Goal: Check status: Check status

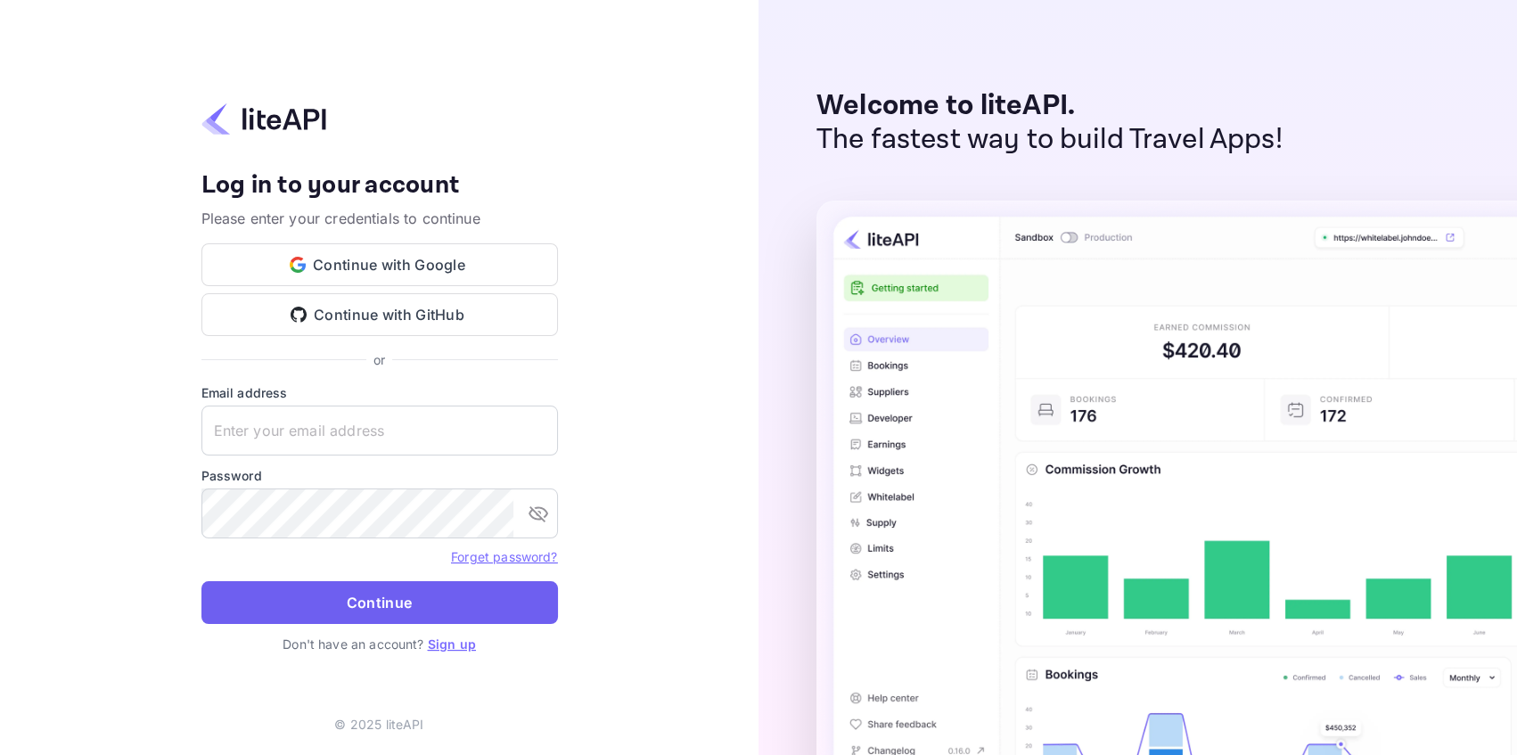
type input "adminpassword_support@yandex-team.ru"
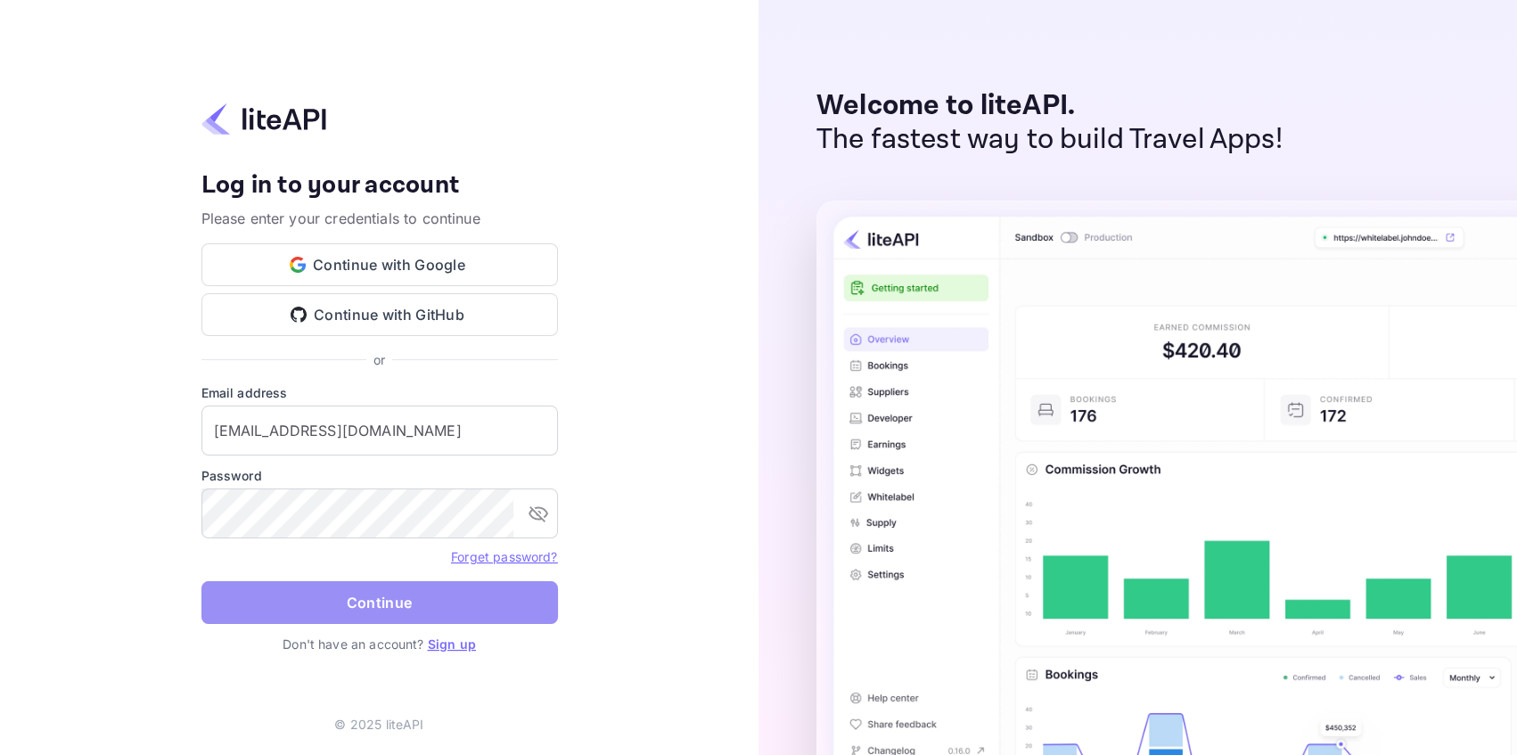
click at [394, 615] on button "Continue" at bounding box center [379, 602] width 356 height 43
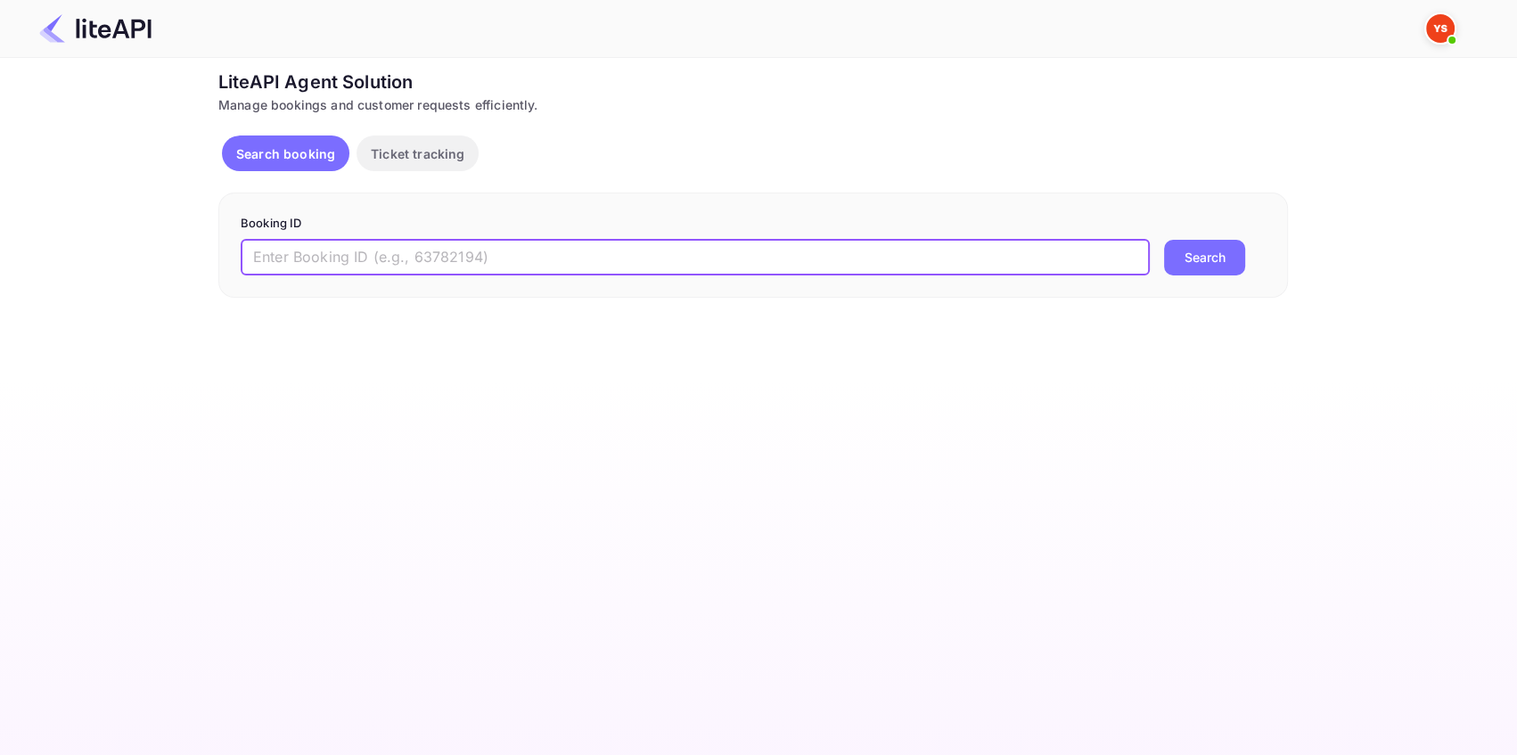
click at [309, 250] on input "text" at bounding box center [695, 258] width 909 height 36
paste input "8322618"
type input "8322618"
click at [1197, 249] on button "Search" at bounding box center [1204, 258] width 81 height 36
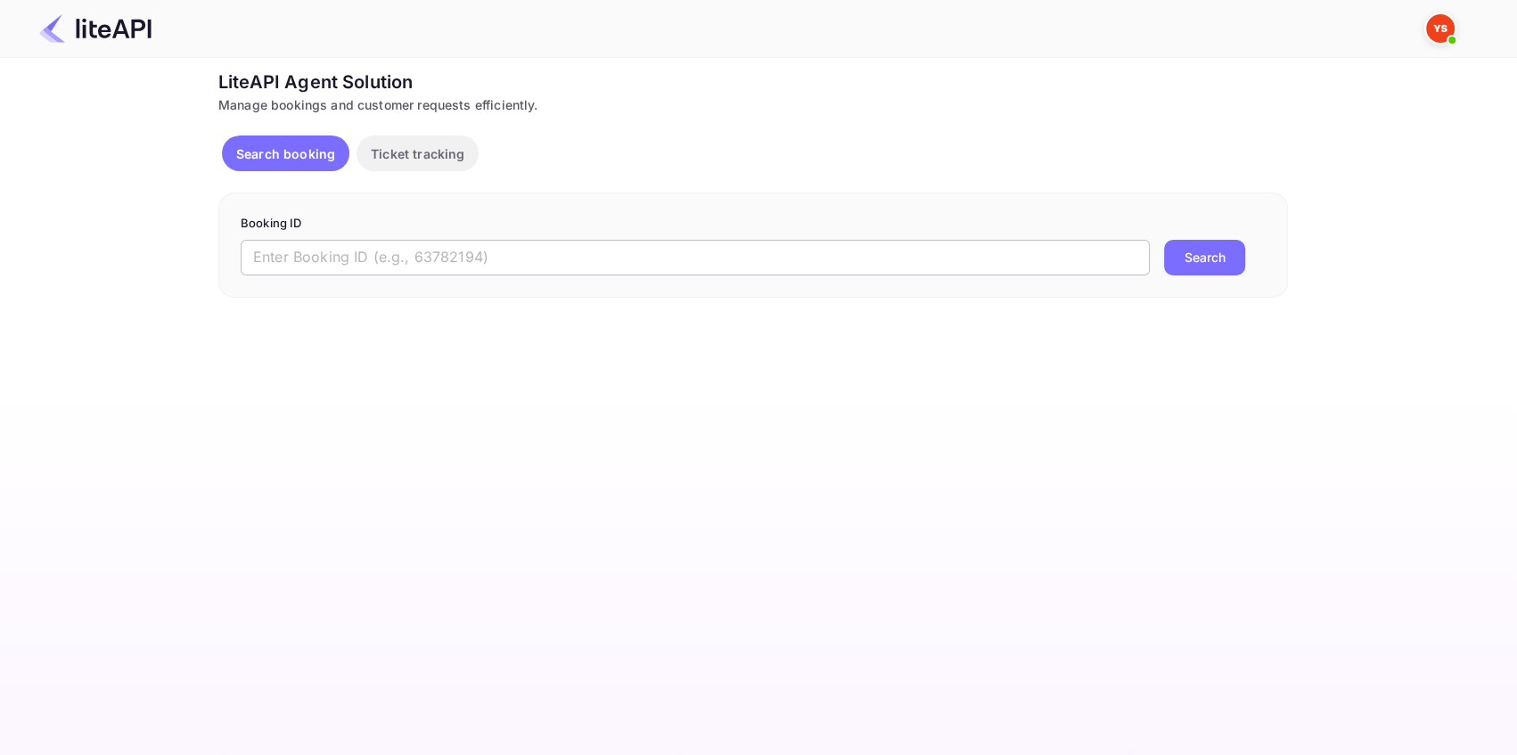
click at [379, 256] on input "text" at bounding box center [695, 258] width 909 height 36
paste input "9003465"
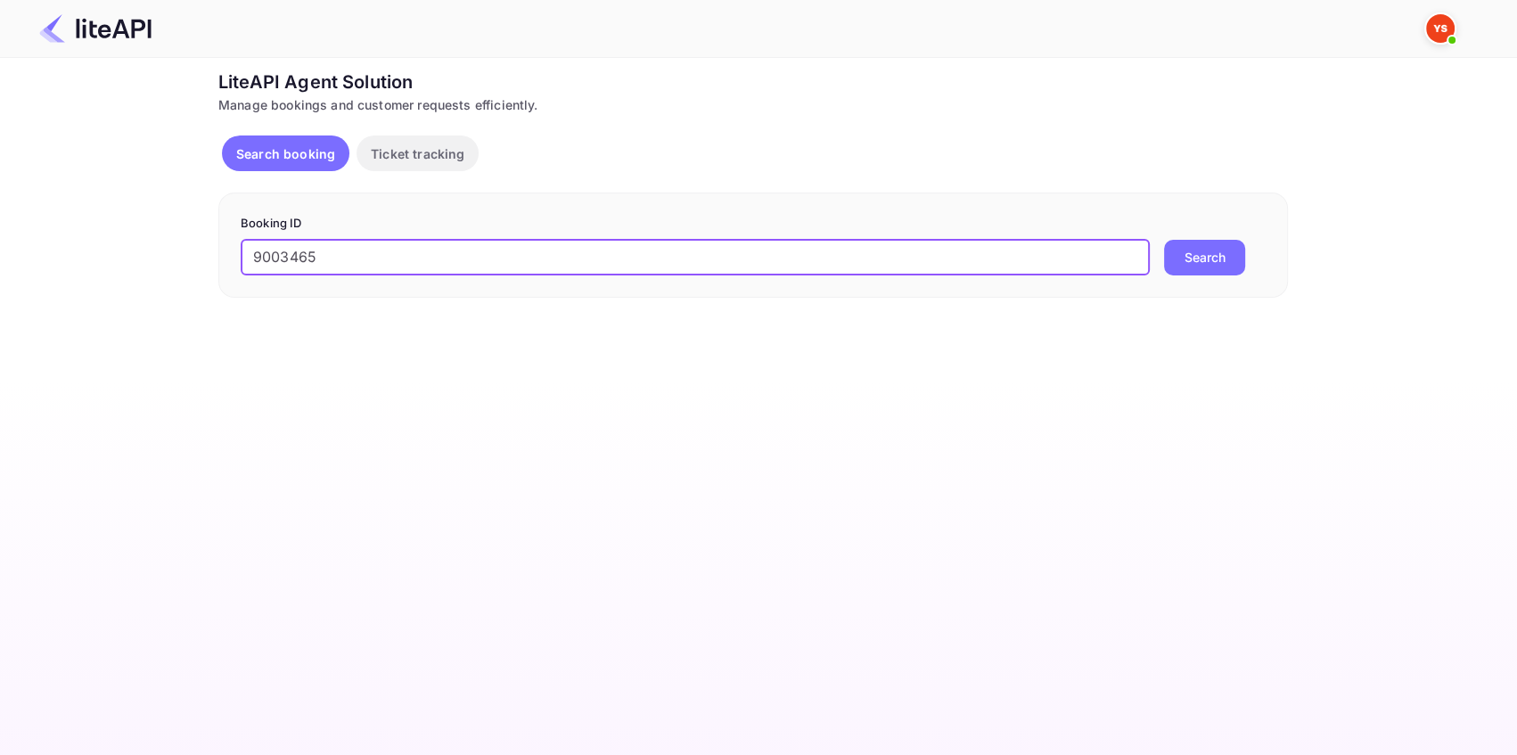
type input "9003465"
click at [1183, 260] on button "Search" at bounding box center [1204, 258] width 81 height 36
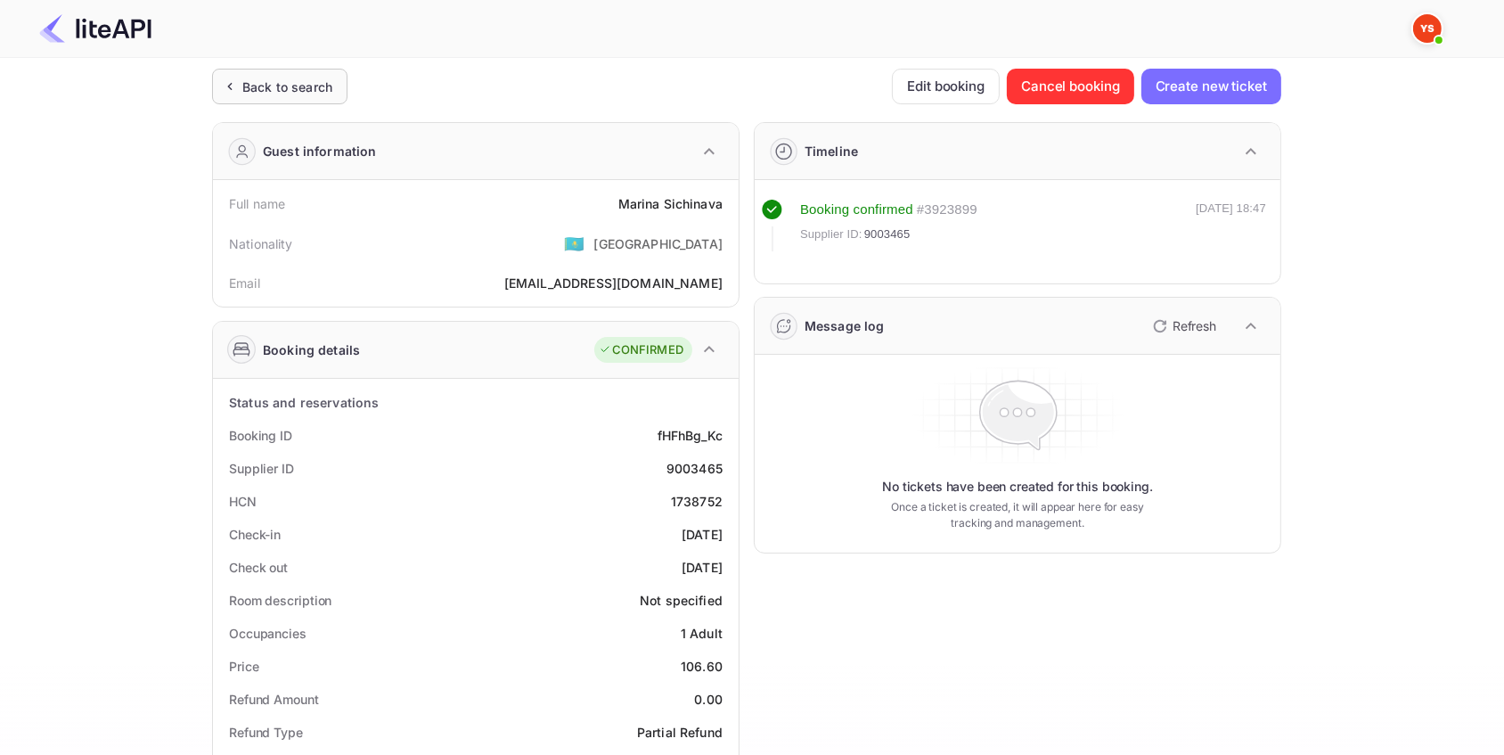
click at [274, 87] on div "Back to search" at bounding box center [287, 87] width 90 height 19
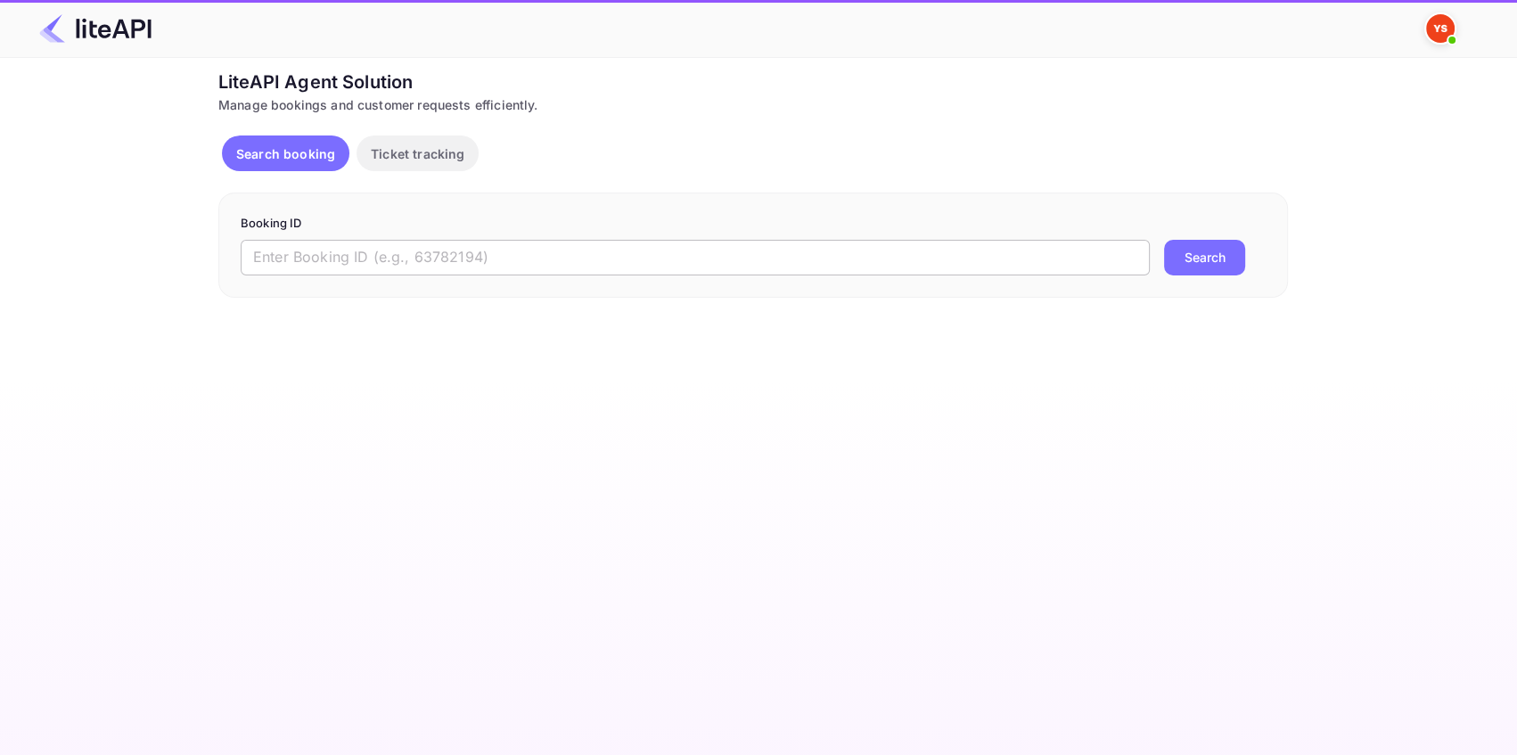
click at [397, 241] on input "text" at bounding box center [695, 258] width 909 height 36
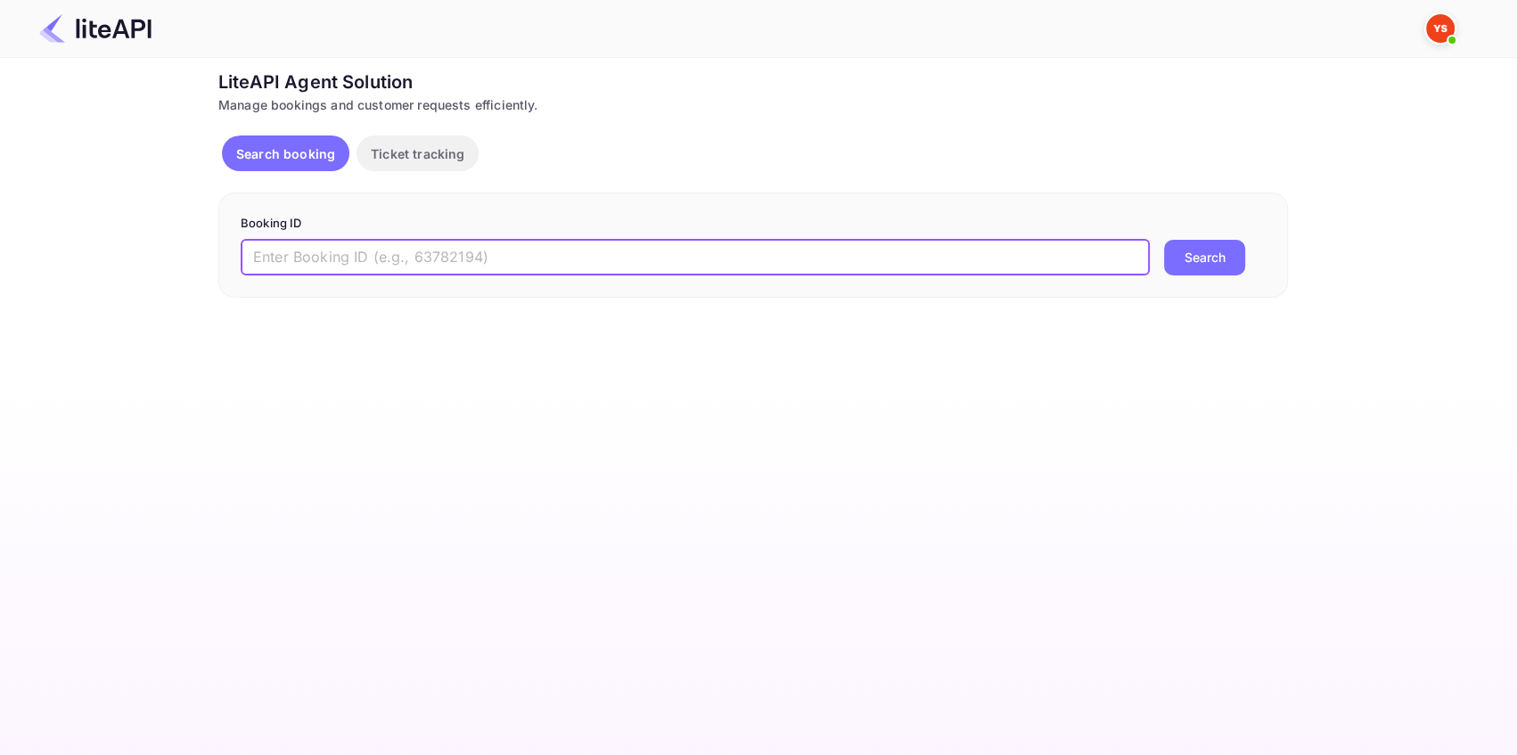
paste input "7906101"
type input "7906101"
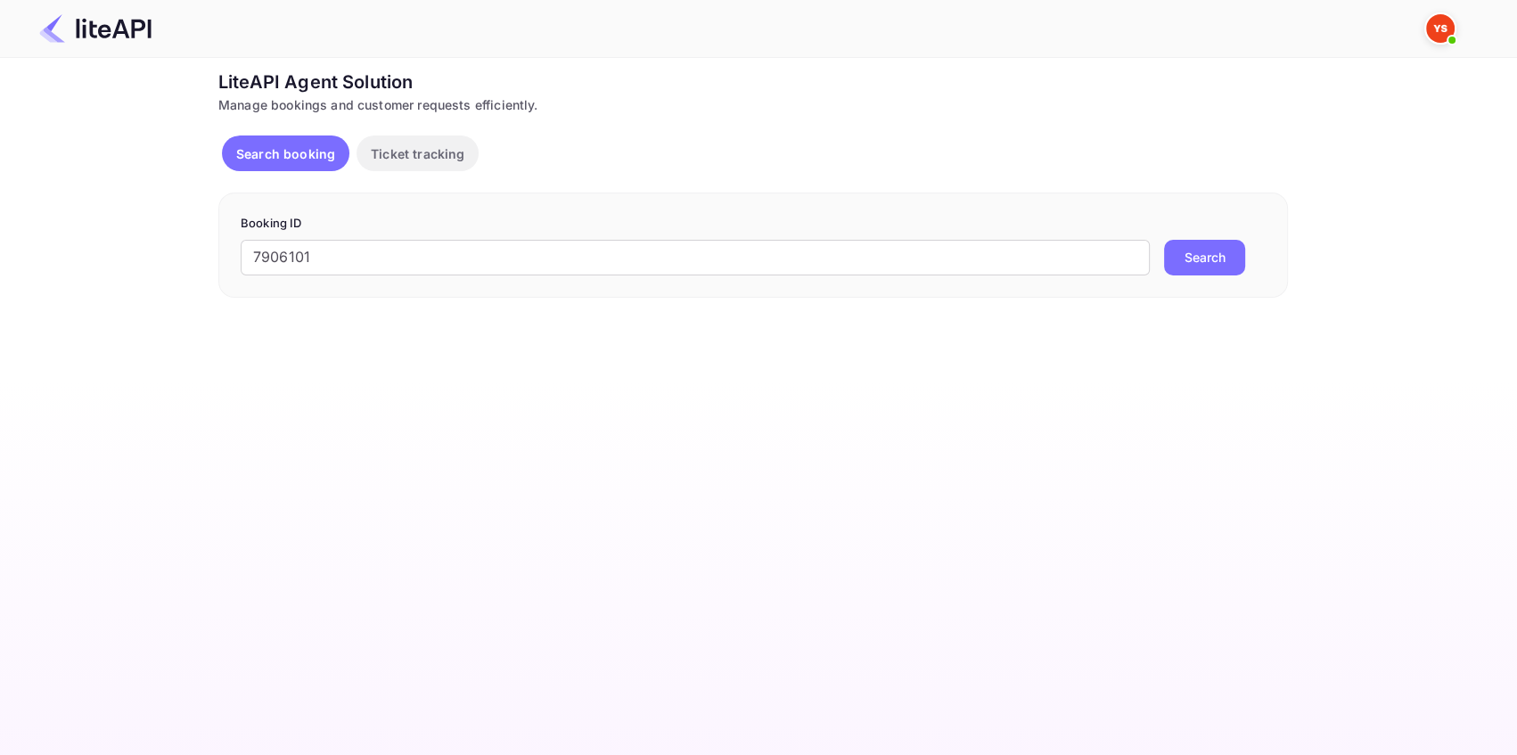
click at [1222, 257] on button "Search" at bounding box center [1204, 258] width 81 height 36
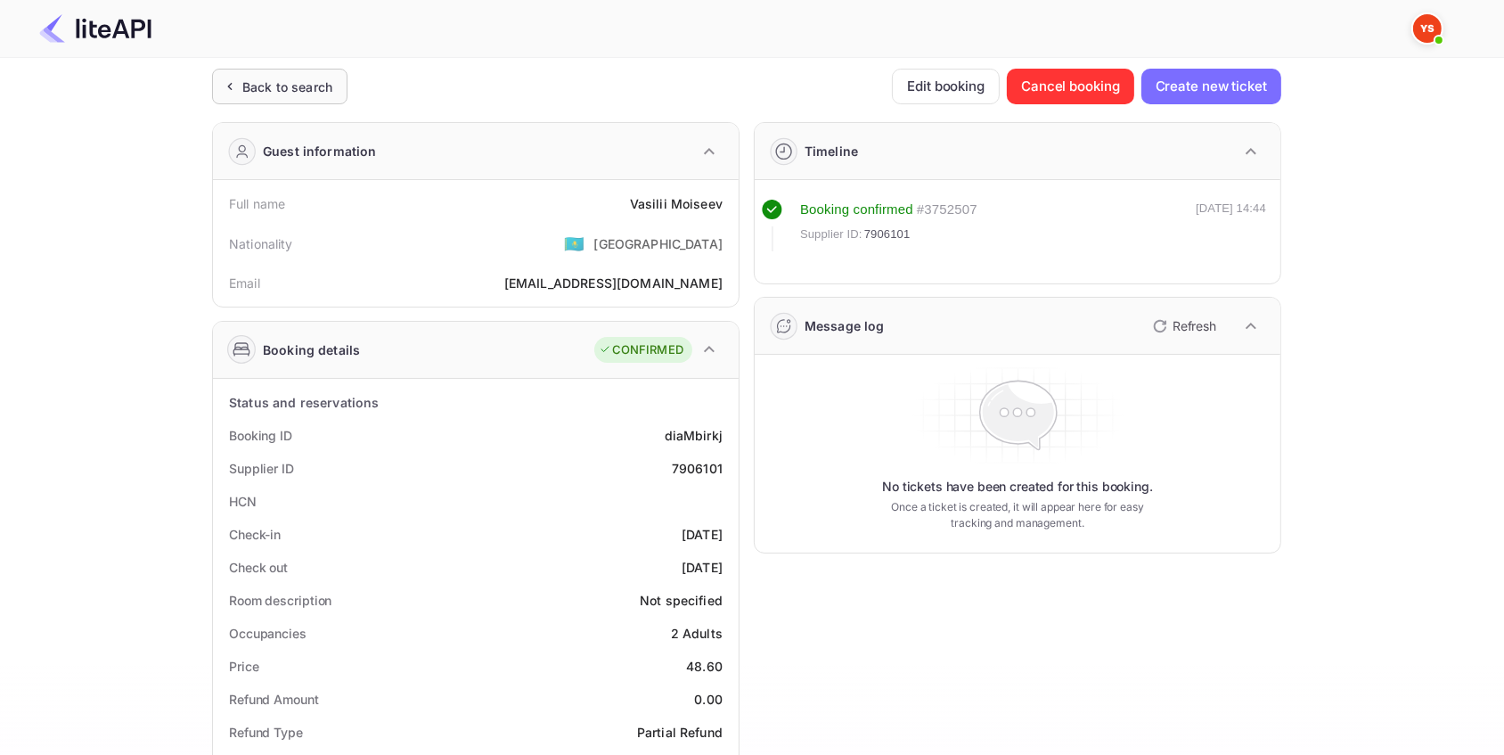
click at [274, 83] on div "Back to search" at bounding box center [287, 87] width 90 height 19
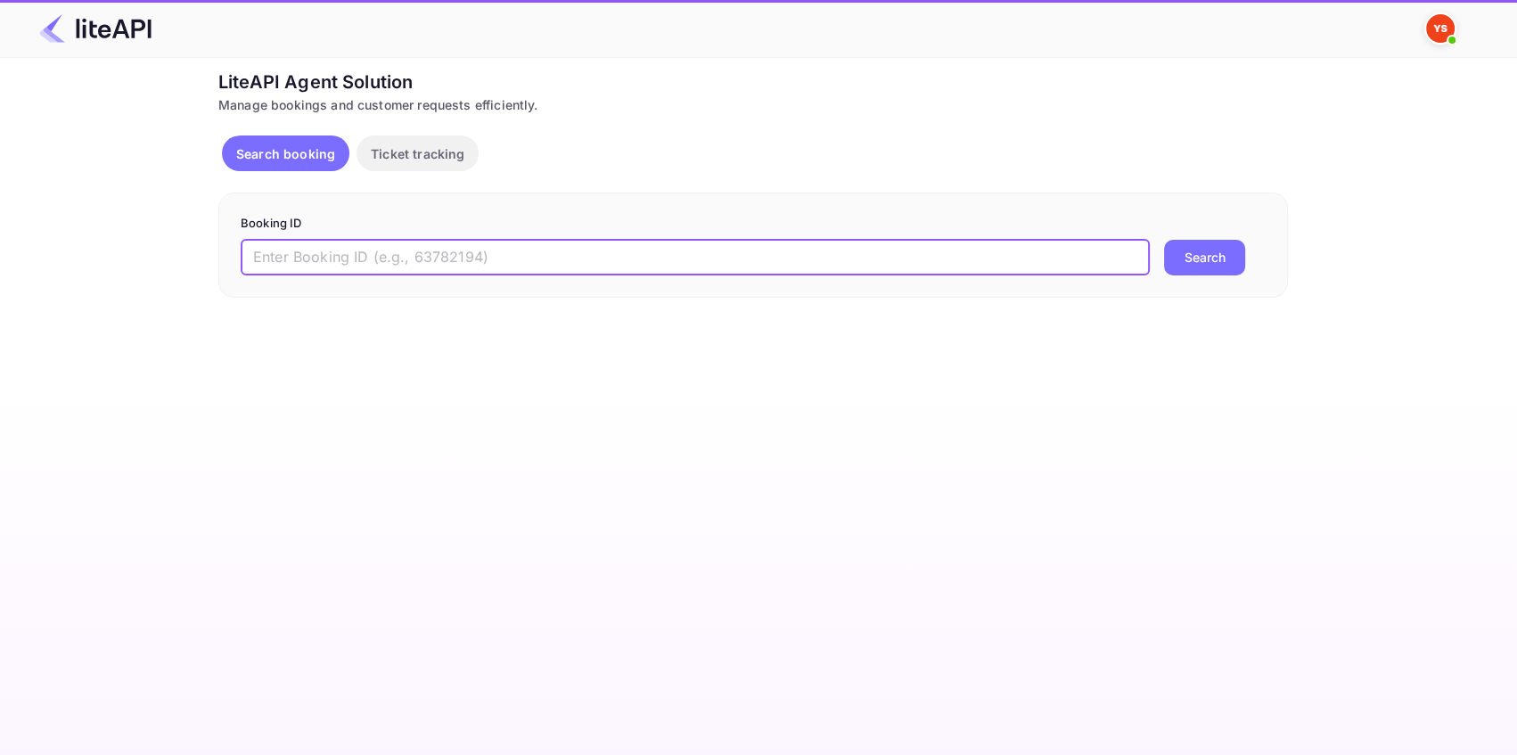
click at [471, 256] on input "text" at bounding box center [695, 258] width 909 height 36
paste input "7907874"
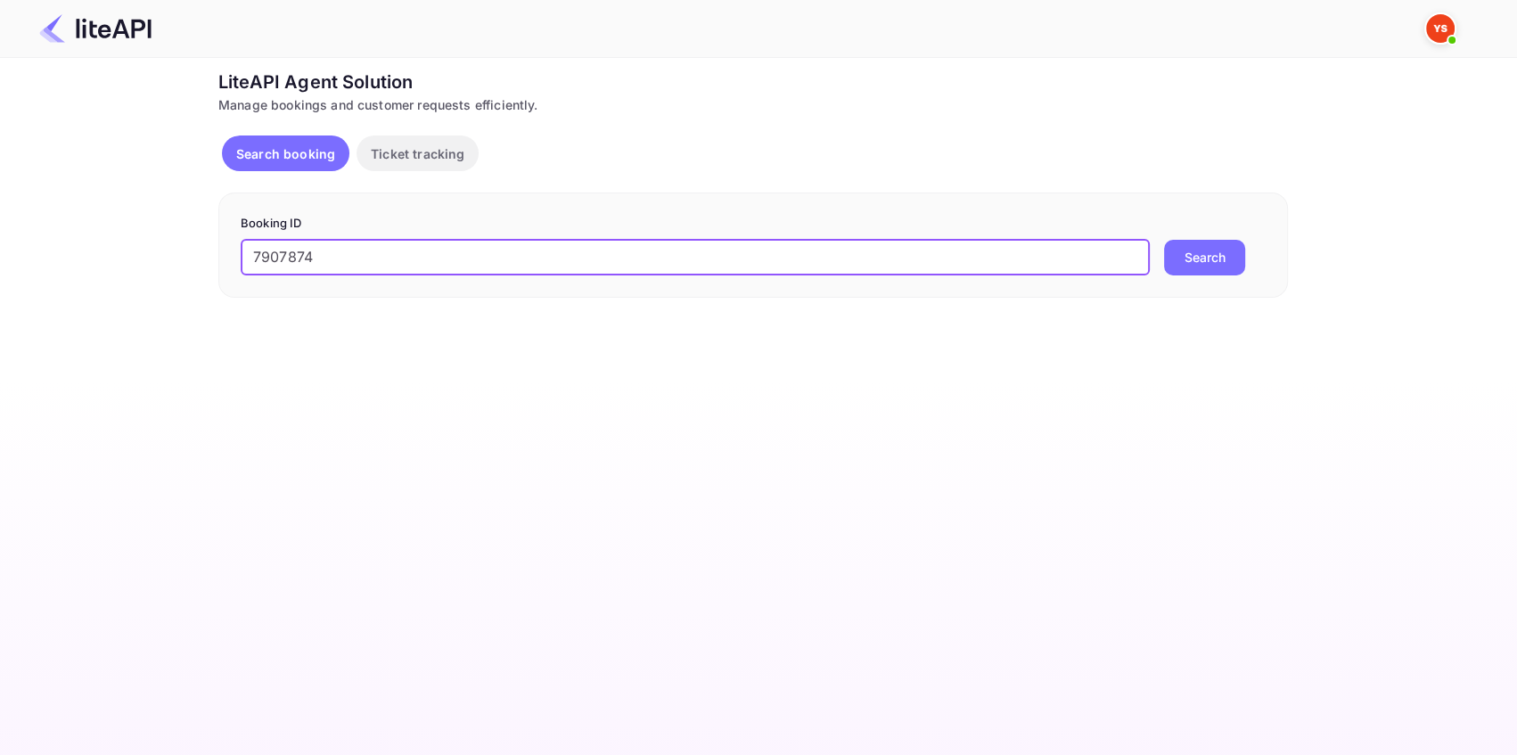
type input "7907874"
click at [1186, 266] on button "Search" at bounding box center [1204, 258] width 81 height 36
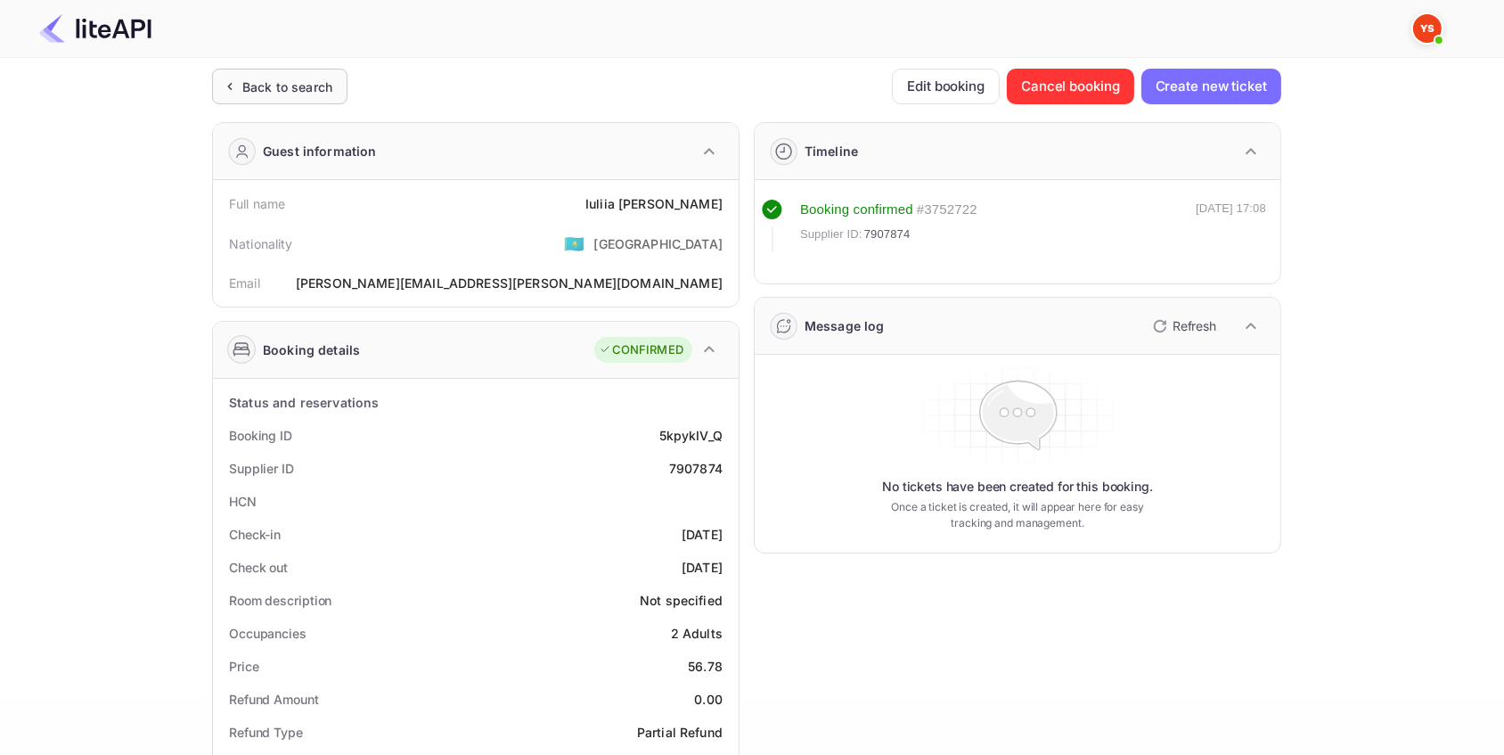
click at [285, 80] on div "Back to search" at bounding box center [287, 87] width 90 height 19
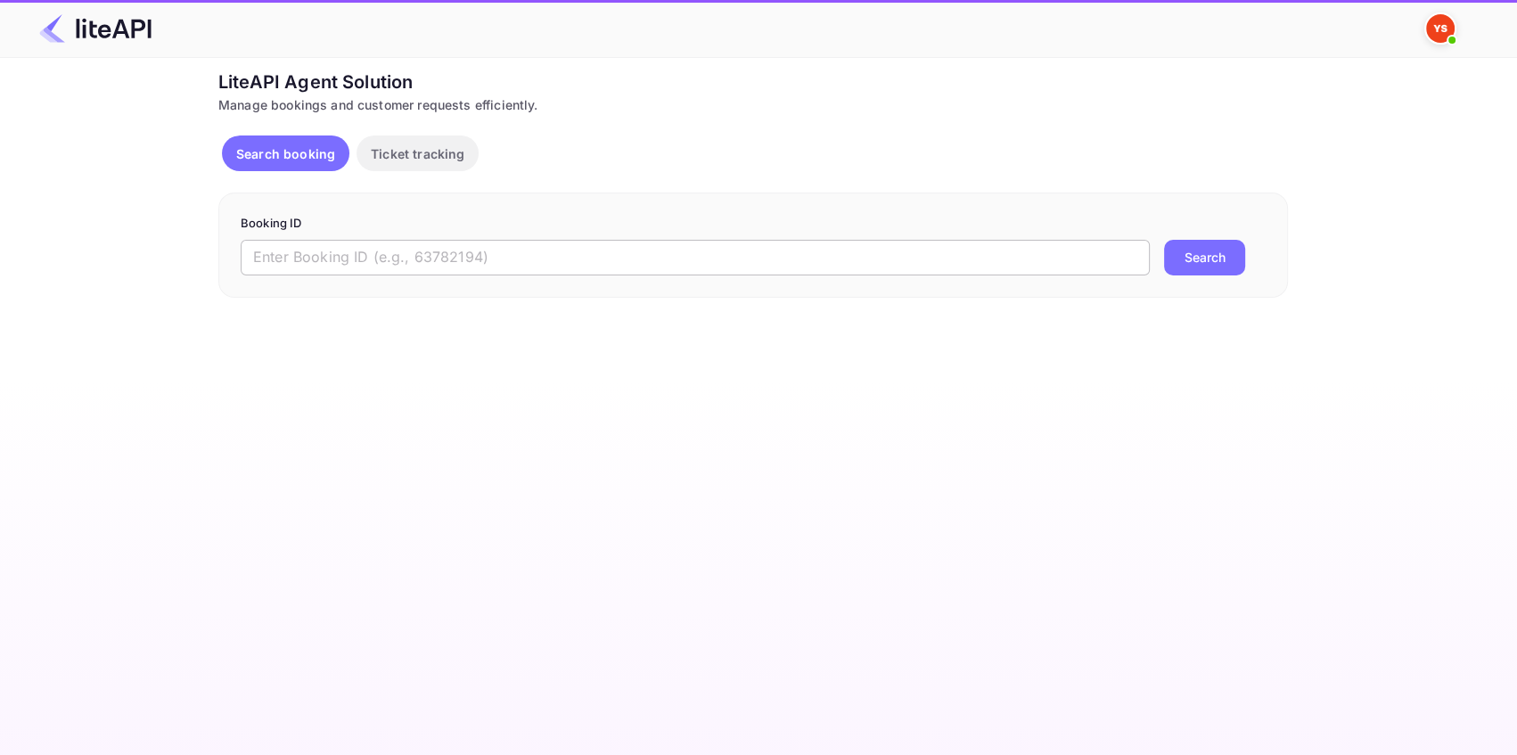
drag, startPoint x: 393, startPoint y: 266, endPoint x: 405, endPoint y: 264, distance: 12.8
click at [393, 266] on input "text" at bounding box center [695, 258] width 909 height 36
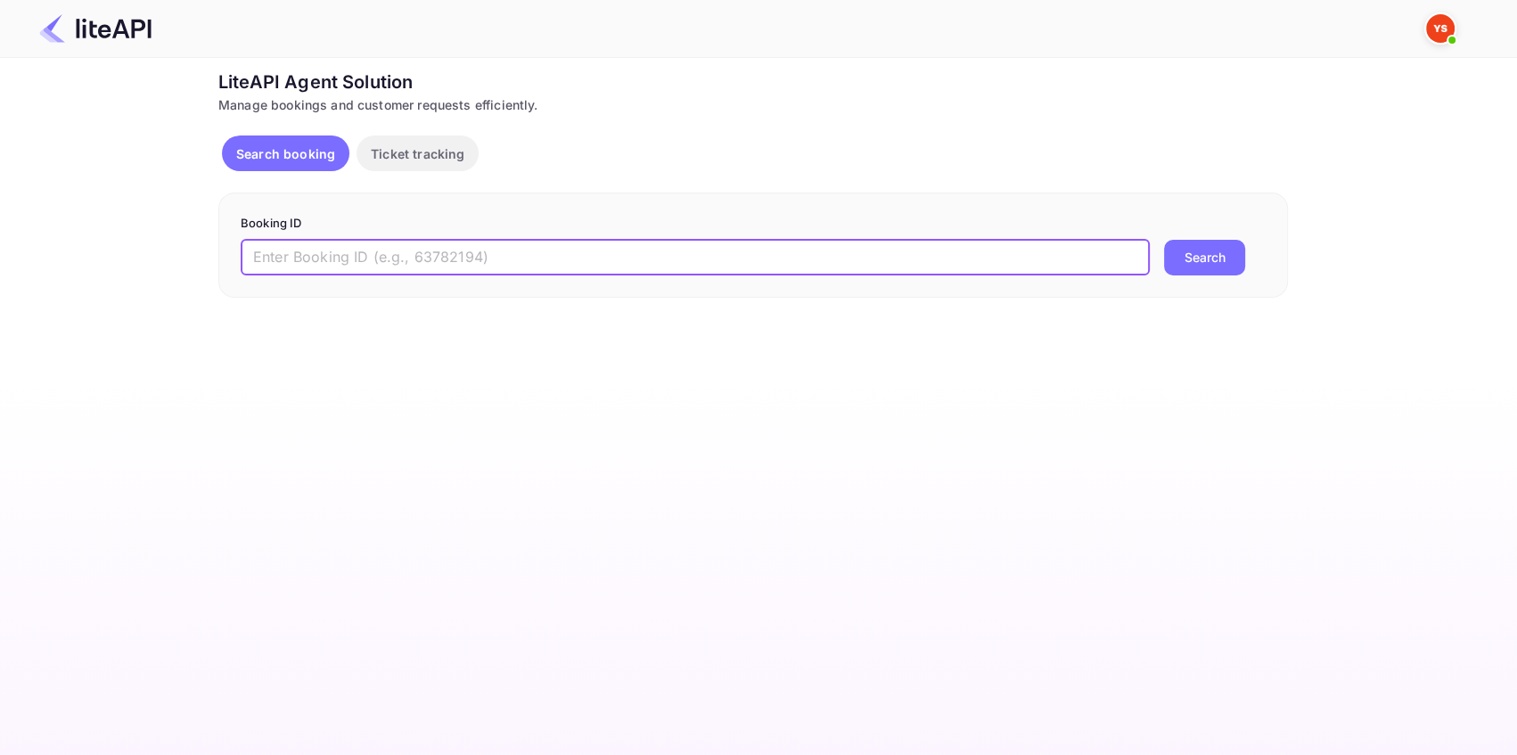
paste input "6984708"
type input "6984708"
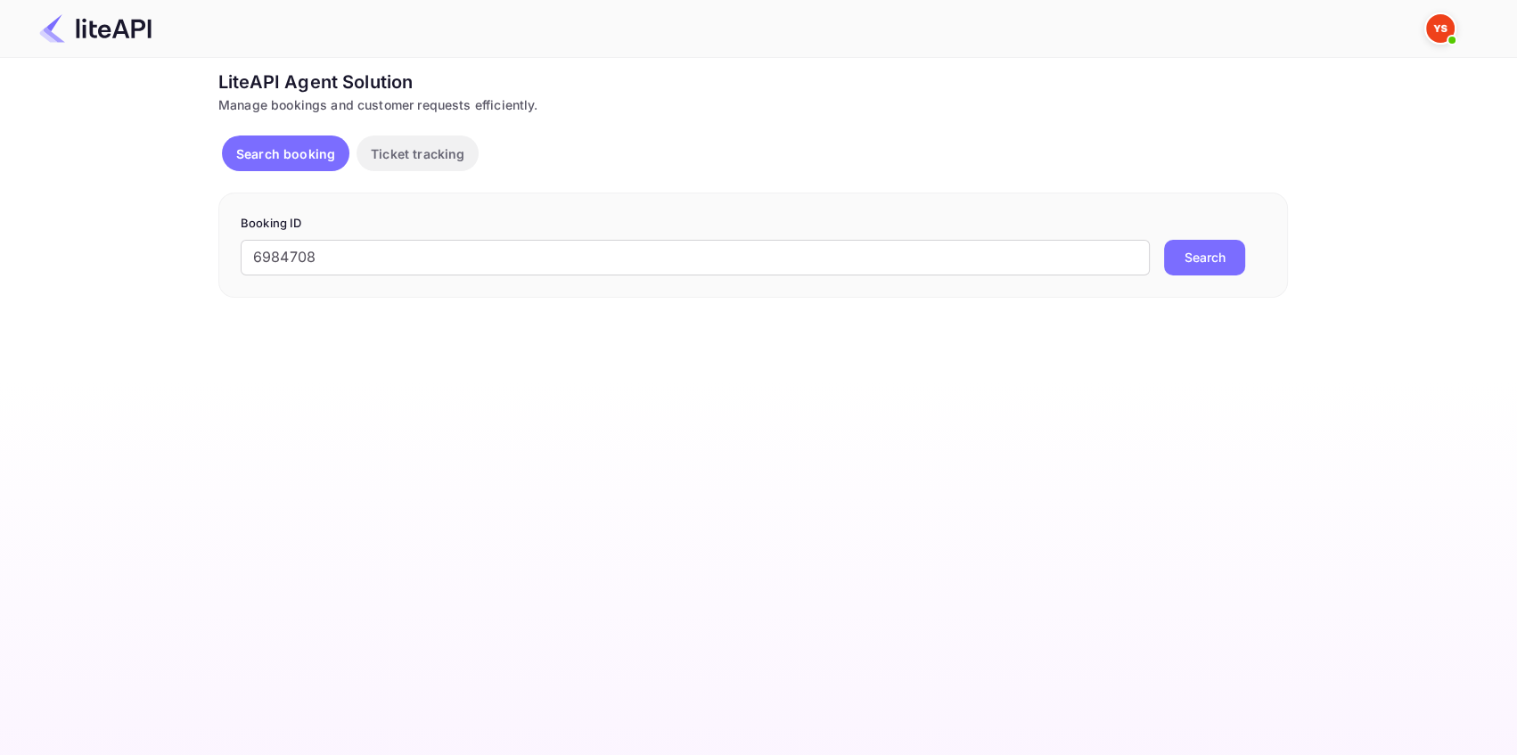
drag, startPoint x: 1217, startPoint y: 248, endPoint x: 1018, endPoint y: 285, distance: 202.2
click at [1216, 248] on button "Search" at bounding box center [1204, 258] width 81 height 36
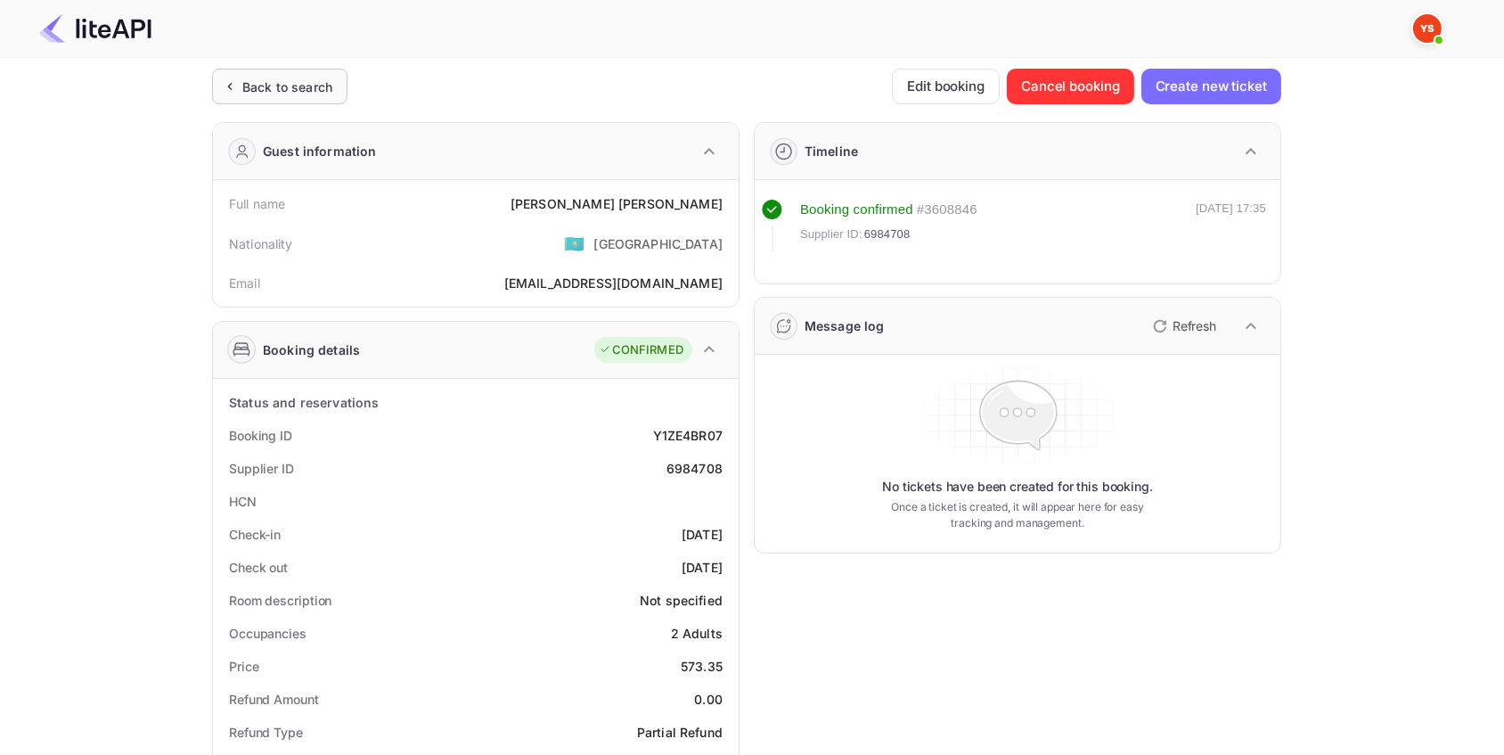
click at [329, 94] on div "Back to search" at bounding box center [287, 87] width 90 height 19
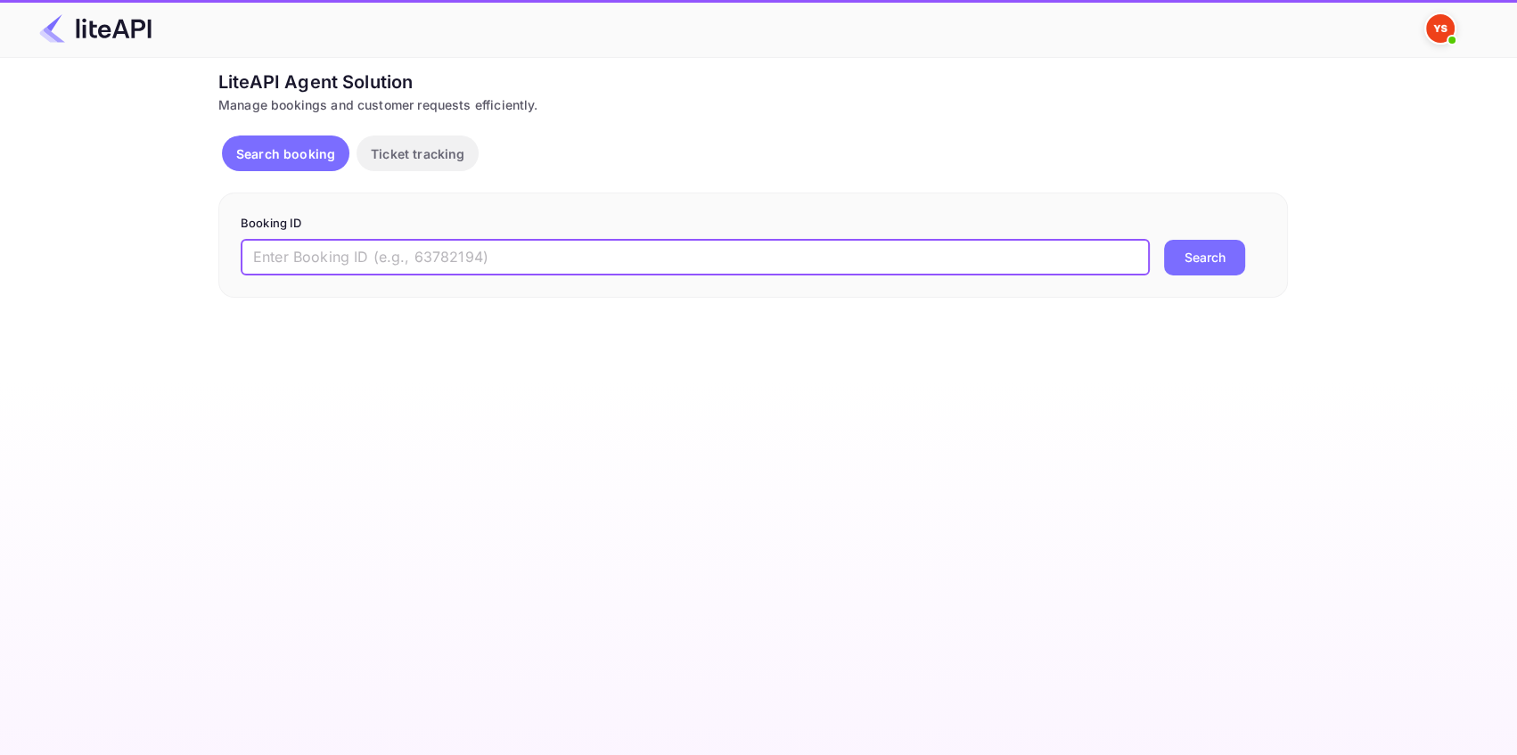
click at [332, 243] on input "text" at bounding box center [695, 258] width 909 height 36
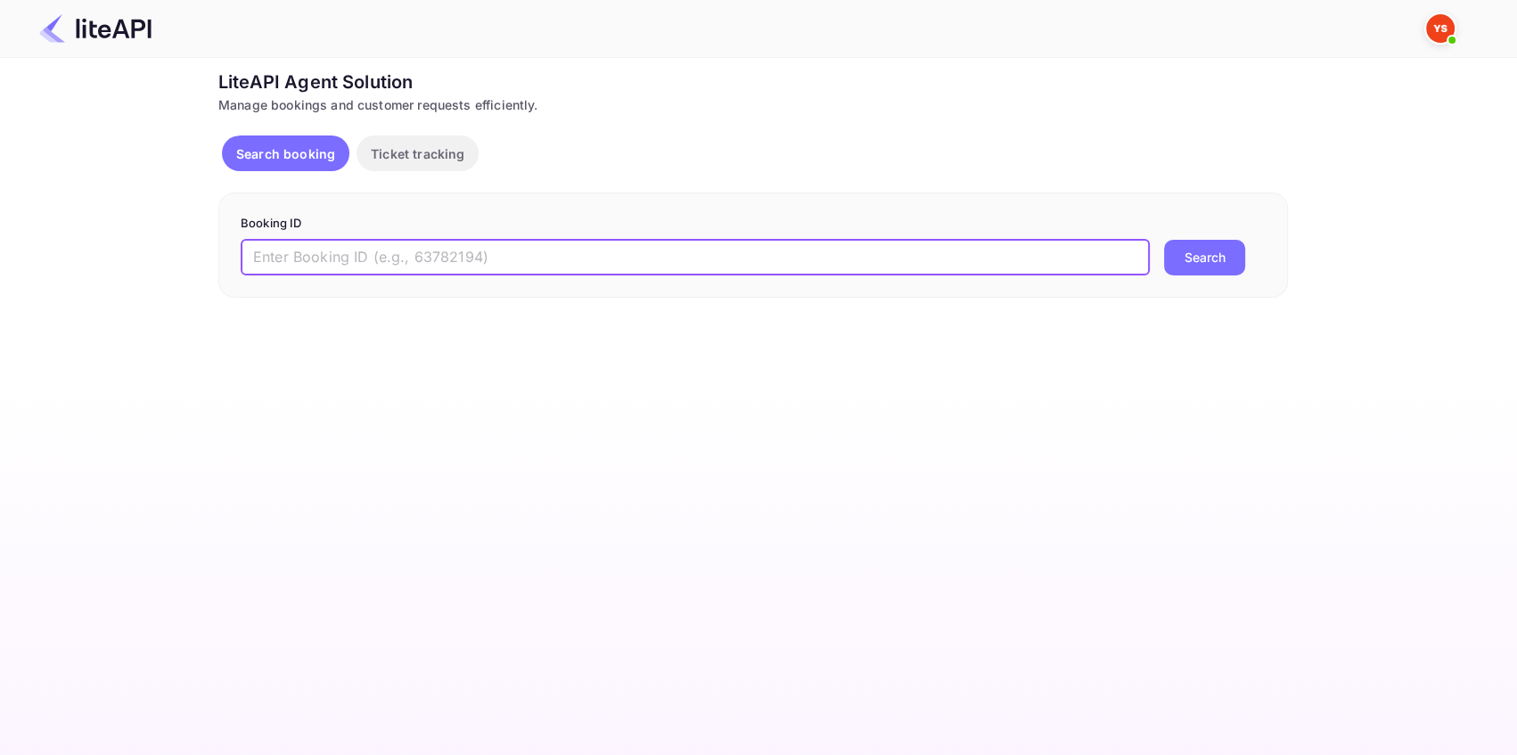
paste input "8876161"
type input "8876161"
click at [1173, 252] on button "Search" at bounding box center [1204, 258] width 81 height 36
